Goal: Find specific page/section: Find specific page/section

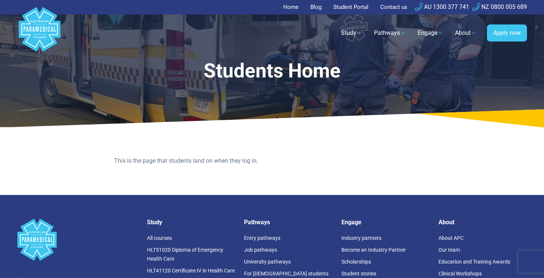
click at [340, 9] on link "Student Portal" at bounding box center [351, 7] width 44 height 14
click at [246, 164] on p "This is the page that students land on when they log in." at bounding box center [272, 160] width 316 height 9
click at [243, 160] on p "This is the page that students land on when they log in." at bounding box center [272, 160] width 316 height 9
click at [338, 9] on link "Student Portal" at bounding box center [351, 7] width 44 height 14
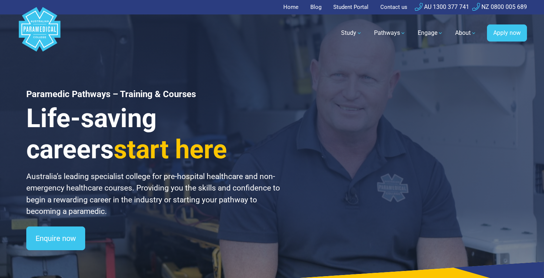
click at [337, 9] on link "Student Portal" at bounding box center [351, 7] width 44 height 14
click at [342, 7] on link "Student Portal" at bounding box center [351, 7] width 44 height 14
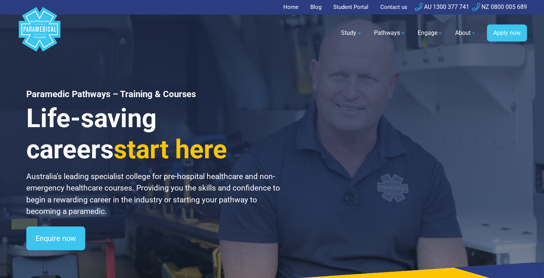
click at [342, 7] on link "Student Portal" at bounding box center [351, 7] width 44 height 14
click at [281, 9] on ul "Home Blog Student Portal Contact us AU 1300 377 741 NZ 0800 005 689" at bounding box center [271, 7] width 509 height 14
click at [292, 7] on link "Home" at bounding box center [293, 7] width 20 height 14
click at [364, 11] on link "Student Portal" at bounding box center [351, 7] width 44 height 14
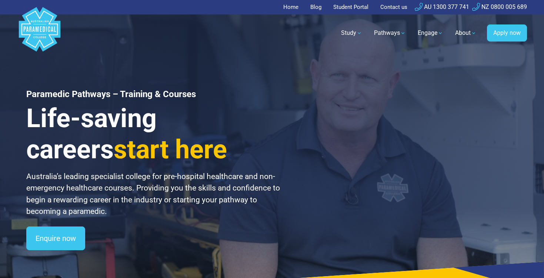
click at [364, 11] on link "Student Portal" at bounding box center [351, 7] width 44 height 14
